Goal: Find specific page/section: Find specific page/section

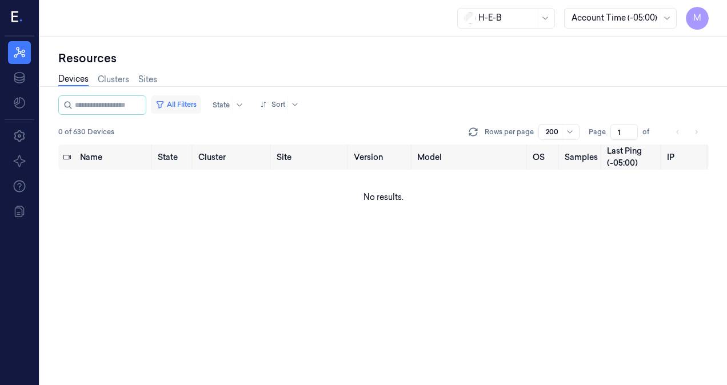
click at [186, 107] on button "All Filters" at bounding box center [176, 104] width 50 height 18
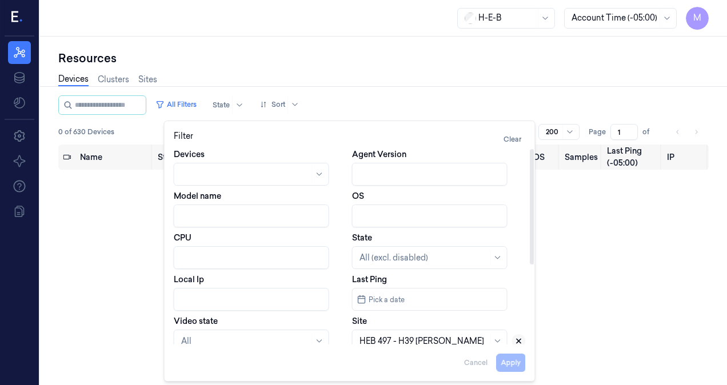
click at [519, 342] on icon at bounding box center [519, 341] width 4 height 4
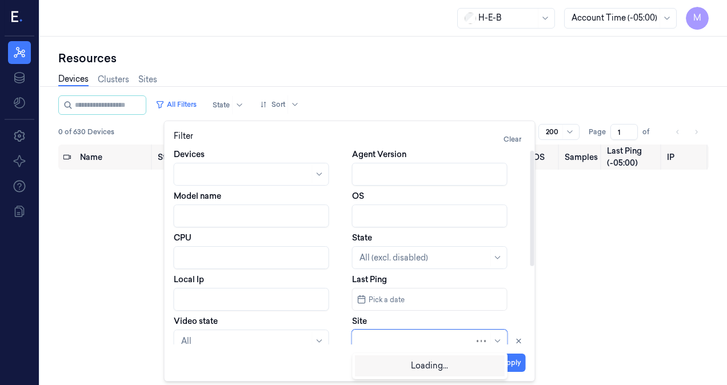
scroll to position [2, 0]
click at [404, 342] on div at bounding box center [416, 339] width 115 height 12
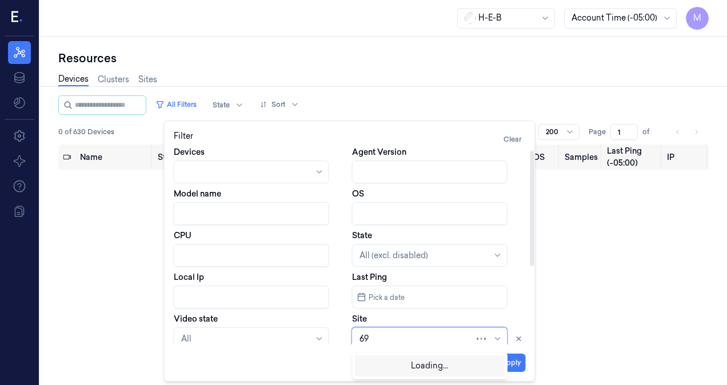
type input "697"
click at [394, 364] on div "HEB 697 - League City" at bounding box center [401, 365] width 84 height 12
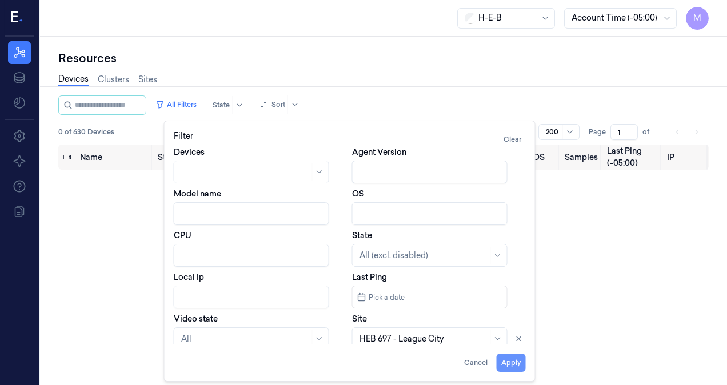
click at [519, 362] on button "Apply" at bounding box center [511, 363] width 29 height 18
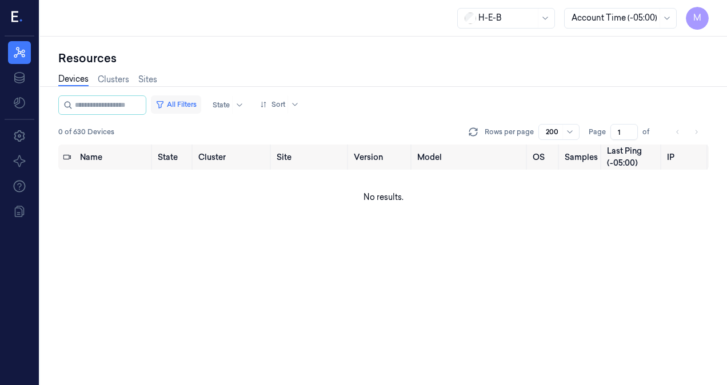
click at [193, 105] on button "All Filters" at bounding box center [176, 104] width 50 height 18
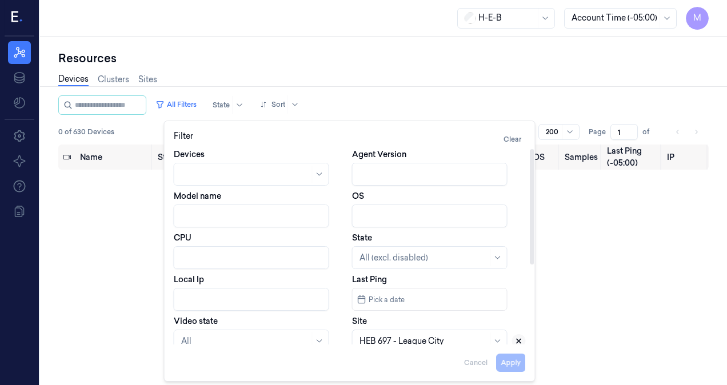
click at [519, 343] on icon at bounding box center [519, 341] width 8 height 8
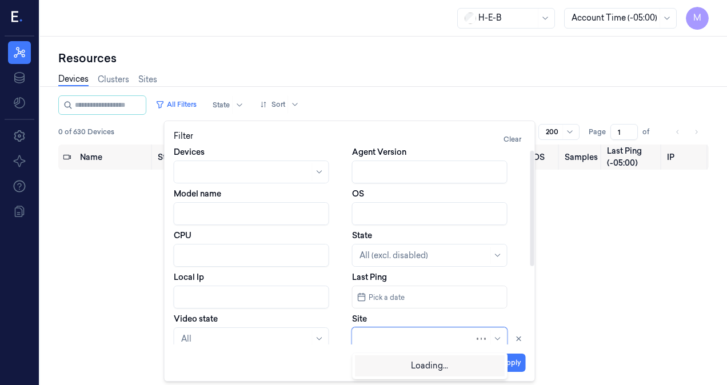
click at [428, 338] on div at bounding box center [416, 339] width 115 height 12
type input "497"
click at [424, 373] on div "HEB 497 - H39 [PERSON_NAME]" at bounding box center [430, 364] width 150 height 19
click at [514, 370] on button "Apply" at bounding box center [511, 363] width 29 height 18
